Goal: Information Seeking & Learning: Find specific fact

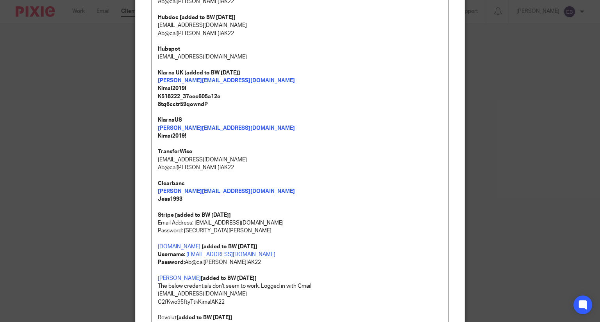
scroll to position [715, 0]
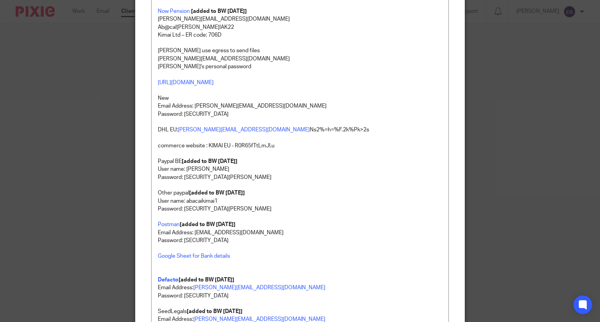
click at [129, 84] on div "Edit note Content 1password - DHL logins can be found here [EMAIL_ADDRESS][DOMA…" at bounding box center [300, 161] width 600 height 322
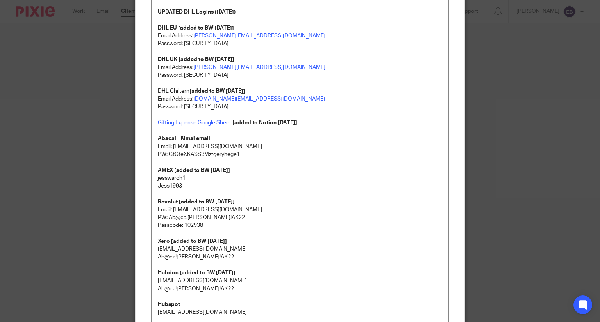
scroll to position [0, 0]
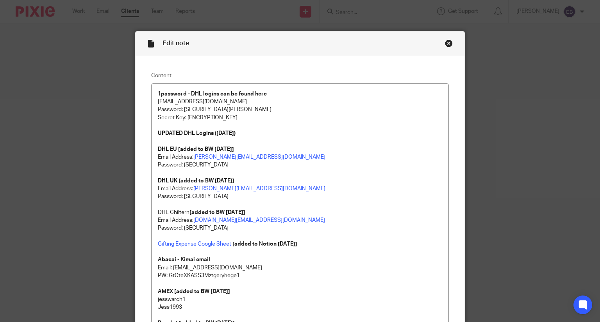
click at [446, 45] on div "Close this dialog window" at bounding box center [449, 43] width 8 height 8
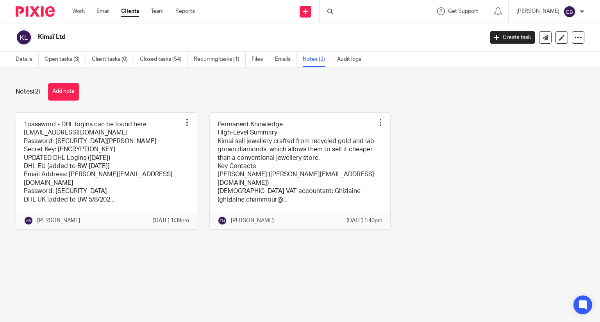
click at [370, 13] on div at bounding box center [373, 11] width 109 height 23
click at [362, 9] on input "Search" at bounding box center [370, 12] width 70 height 7
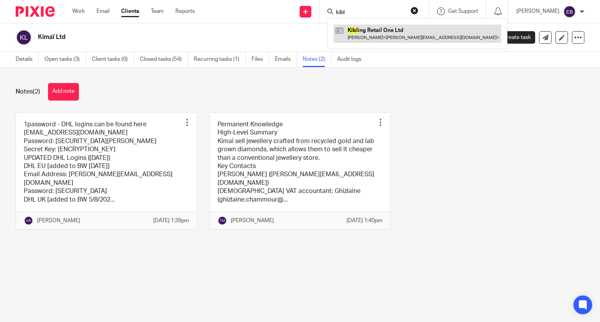
type input "kibl"
click at [404, 41] on link at bounding box center [416, 34] width 167 height 18
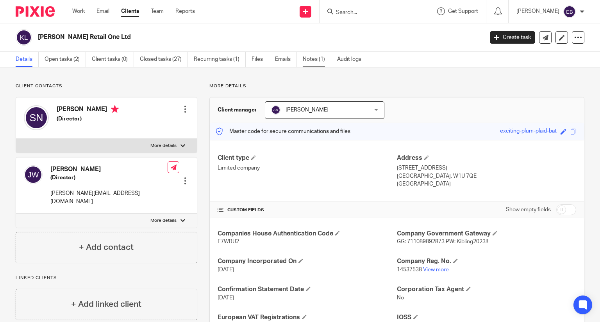
click at [311, 59] on link "Notes (1)" at bounding box center [317, 59] width 28 height 15
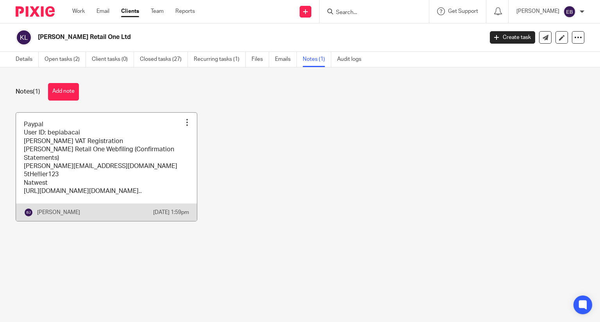
click at [107, 182] on link at bounding box center [106, 167] width 181 height 109
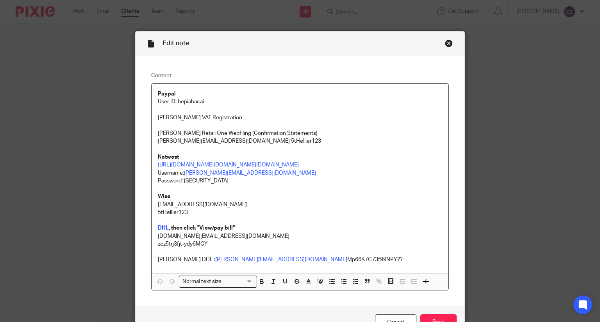
click at [191, 102] on p "User ID: bepiabacai" at bounding box center [300, 102] width 285 height 8
copy p "bepiabacai"
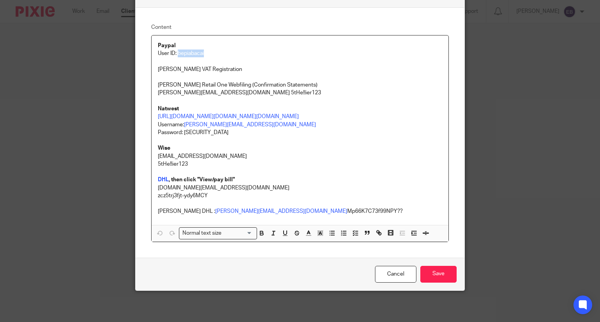
scroll to position [39, 0]
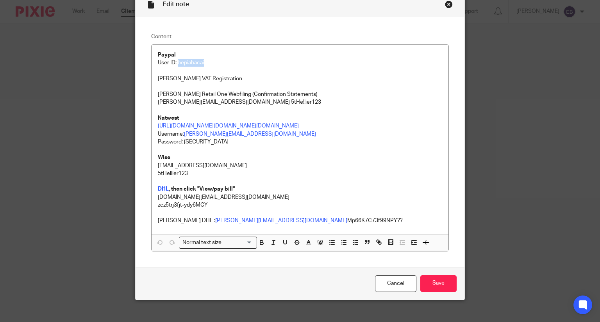
click at [189, 64] on p "User ID: bepiabacai" at bounding box center [300, 63] width 285 height 8
copy p "bepiabacai"
click at [187, 68] on p at bounding box center [300, 71] width 285 height 8
click at [188, 61] on p "User ID: bepiabacai" at bounding box center [300, 63] width 285 height 8
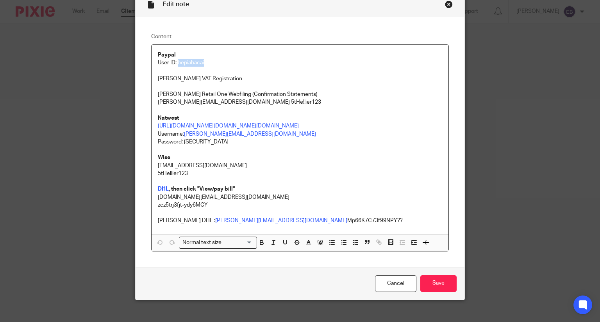
click at [188, 61] on p "User ID: bepiabacai" at bounding box center [300, 63] width 285 height 8
copy p "bepiabacai"
click at [446, 4] on div "Close this dialog window" at bounding box center [449, 4] width 8 height 8
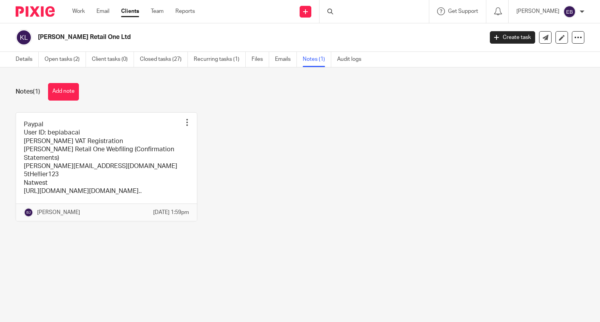
click at [365, 11] on div at bounding box center [373, 11] width 109 height 23
click at [333, 13] on icon at bounding box center [330, 12] width 6 height 6
click at [353, 11] on div at bounding box center [373, 11] width 109 height 23
click at [299, 106] on div "Notes (1) Add note Paypal User ID: bepiabacai [PERSON_NAME] VAT Registration [P…" at bounding box center [300, 159] width 600 height 182
click at [360, 11] on input "Search" at bounding box center [370, 12] width 70 height 7
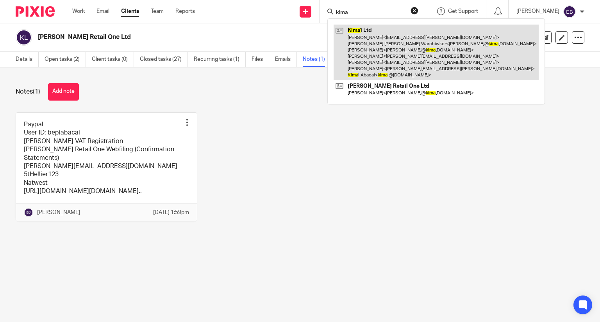
type input "kima"
click at [409, 52] on link at bounding box center [435, 53] width 205 height 56
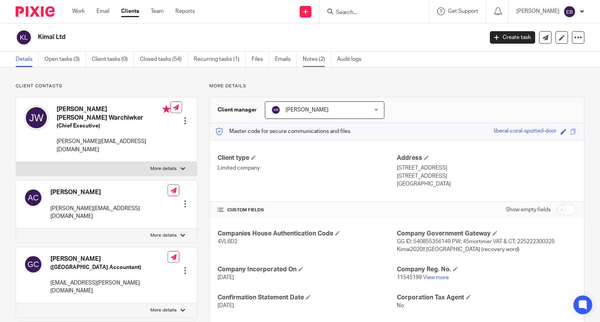
click at [308, 59] on link "Notes (2)" at bounding box center [317, 59] width 28 height 15
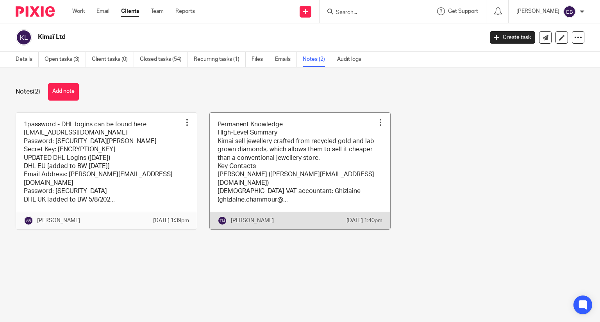
click at [228, 176] on link at bounding box center [300, 171] width 181 height 117
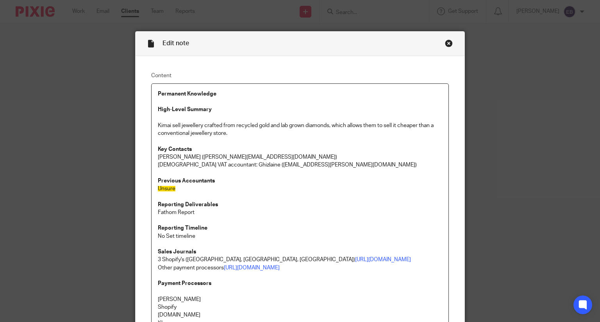
click at [448, 41] on div "Close this dialog window" at bounding box center [449, 43] width 8 height 8
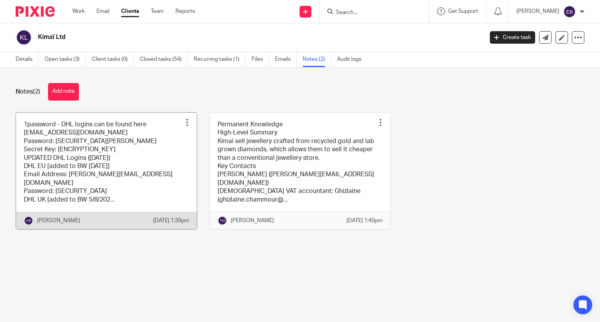
click at [83, 162] on link at bounding box center [106, 171] width 181 height 117
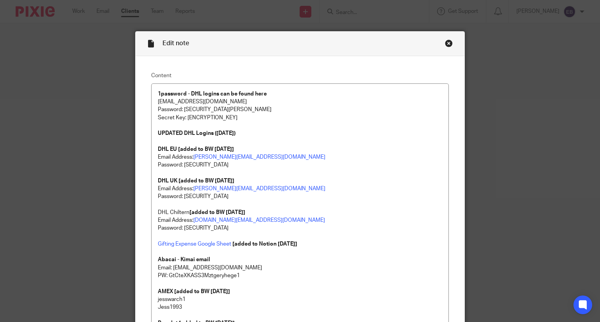
scroll to position [715, 0]
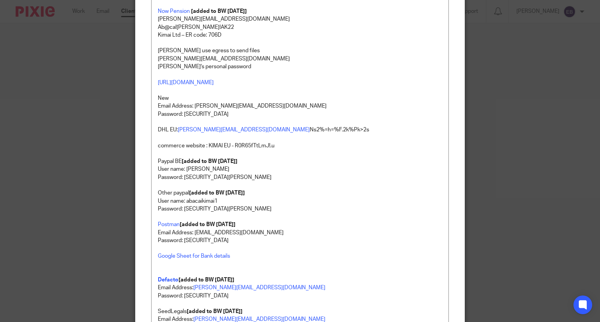
click at [110, 79] on div "Edit note Content 1password - DHL logins can be found here [EMAIL_ADDRESS][DOMA…" at bounding box center [300, 161] width 600 height 322
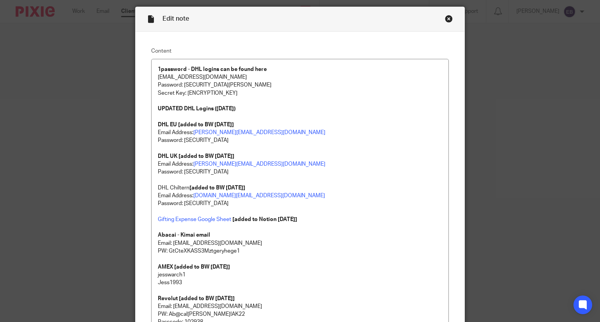
scroll to position [0, 0]
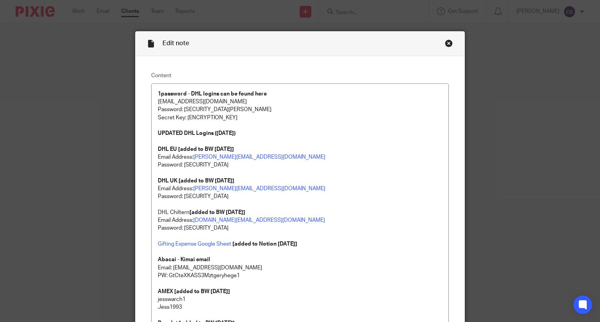
click at [445, 45] on div "Close this dialog window" at bounding box center [449, 43] width 8 height 8
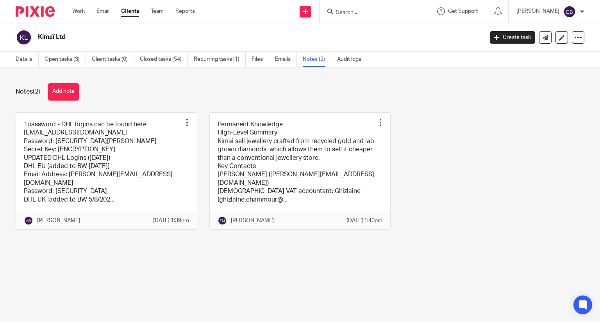
click at [365, 14] on input "Search" at bounding box center [370, 12] width 70 height 7
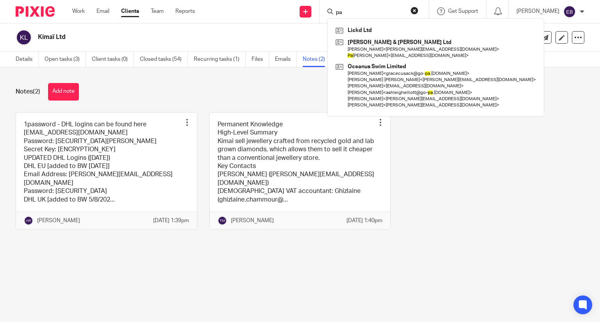
type input "p"
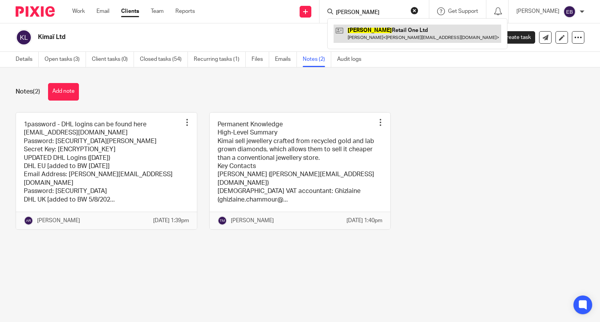
type input "kibling"
click at [389, 34] on link at bounding box center [416, 34] width 167 height 18
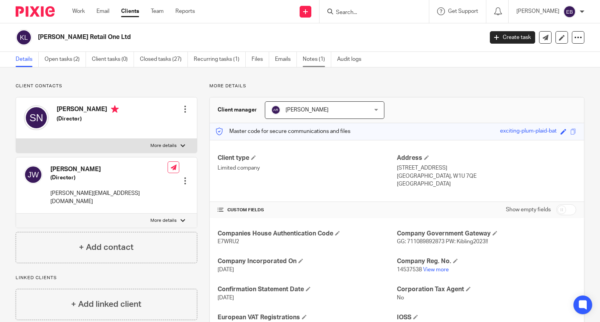
click at [306, 60] on link "Notes (1)" at bounding box center [317, 59] width 28 height 15
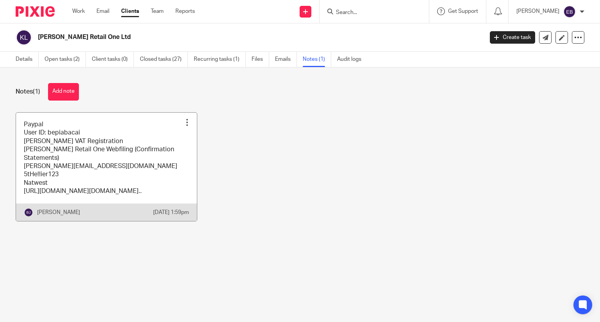
click at [114, 151] on link at bounding box center [106, 167] width 181 height 109
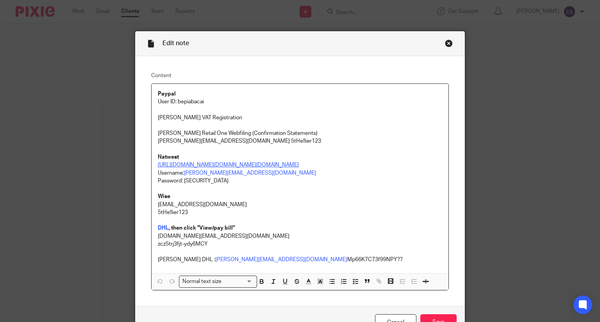
click at [214, 165] on link "[URL][DOMAIN_NAME][DOMAIN_NAME][DOMAIN_NAME]" at bounding box center [228, 164] width 141 height 5
click at [220, 160] on p "Natwest" at bounding box center [300, 157] width 285 height 8
drag, startPoint x: 199, startPoint y: 97, endPoint x: 180, endPoint y: 99, distance: 18.8
click at [180, 99] on div "Paypal User ID: bepiabacai Kibling VAT Registration Kibling Retail One Webfilin…" at bounding box center [299, 179] width 297 height 190
click at [228, 102] on p "User ID: bepiabacai" at bounding box center [300, 102] width 285 height 8
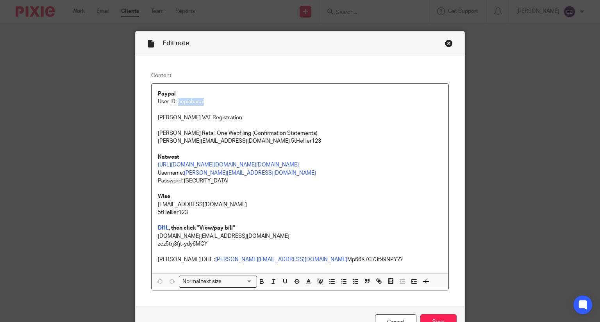
drag, startPoint x: 205, startPoint y: 100, endPoint x: 176, endPoint y: 102, distance: 29.0
click at [176, 102] on p "User ID: bepiabacai" at bounding box center [300, 102] width 285 height 8
copy p "bepiabacai"
click at [441, 44] on div "Edit note" at bounding box center [299, 44] width 329 height 25
click at [445, 44] on div "Close this dialog window" at bounding box center [449, 43] width 8 height 8
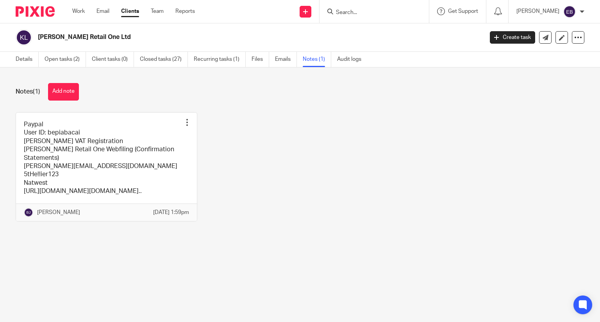
click at [356, 12] on input "Search" at bounding box center [370, 12] width 70 height 7
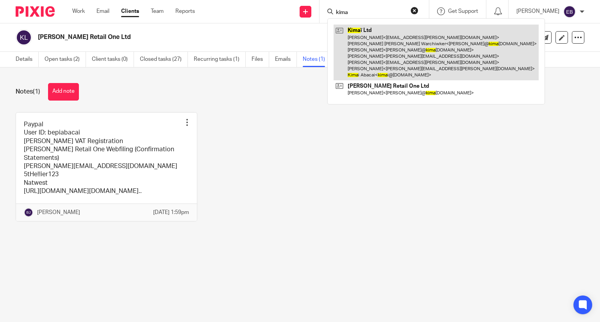
type input "kima"
click at [392, 40] on link at bounding box center [435, 53] width 205 height 56
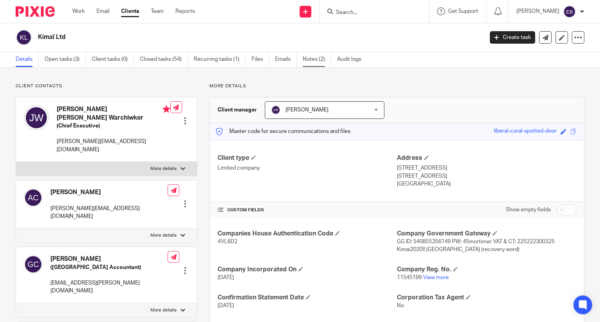
click at [306, 58] on link "Notes (2)" at bounding box center [317, 59] width 28 height 15
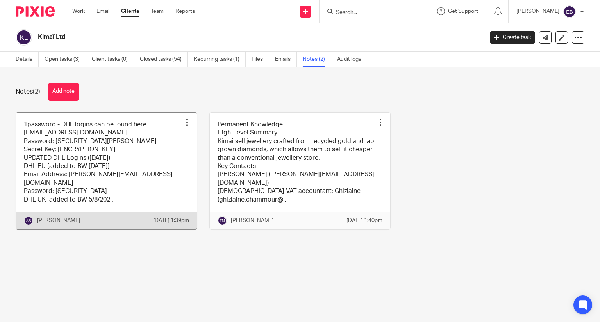
click at [109, 187] on link at bounding box center [106, 171] width 181 height 117
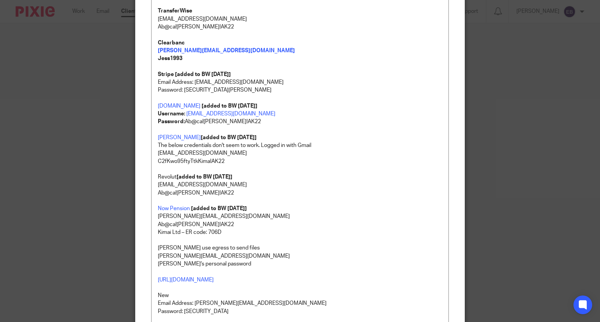
scroll to position [1008, 0]
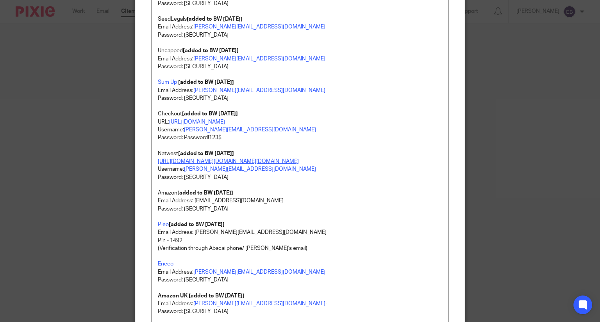
click at [238, 164] on link "[URL][DOMAIN_NAME][DOMAIN_NAME][DOMAIN_NAME]" at bounding box center [228, 161] width 141 height 5
